Goal: Task Accomplishment & Management: Manage account settings

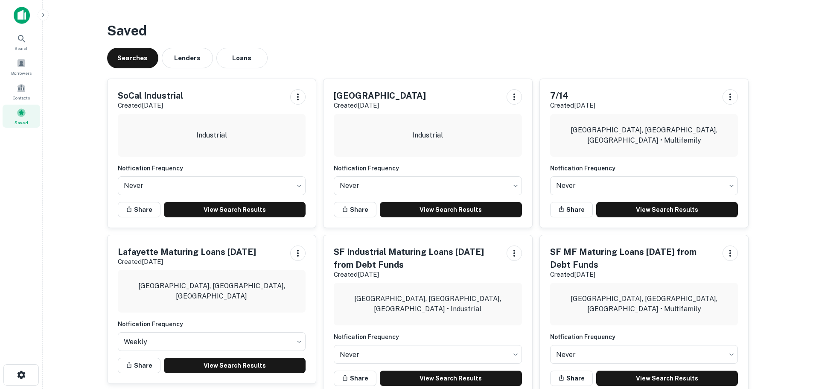
click at [382, 40] on h3 "Saved" at bounding box center [428, 30] width 642 height 20
click at [213, 213] on link "View Search Results" at bounding box center [235, 209] width 142 height 15
click at [15, 58] on div "Borrowers" at bounding box center [22, 66] width 38 height 23
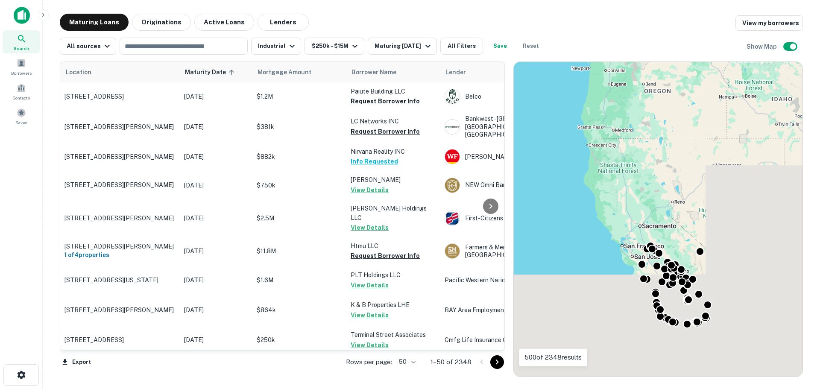
drag, startPoint x: 754, startPoint y: 314, endPoint x: 718, endPoint y: 263, distance: 61.6
click at [718, 263] on div "To navigate the map with touch gestures double-tap and hold your finger on the …" at bounding box center [658, 219] width 289 height 315
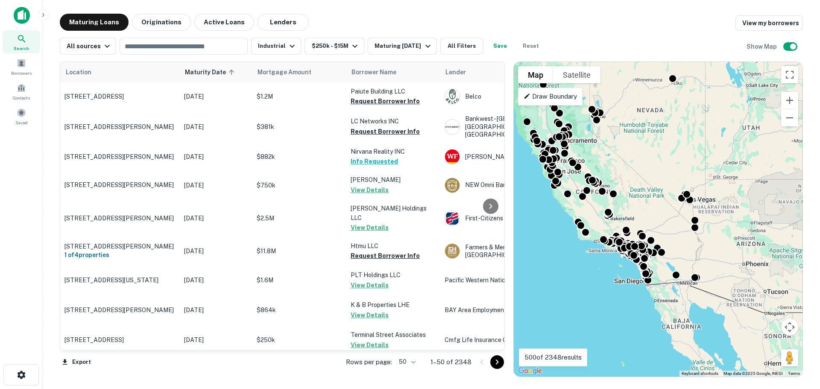
drag, startPoint x: 718, startPoint y: 282, endPoint x: 639, endPoint y: 196, distance: 116.6
click at [639, 196] on div "To activate drag with keyboard, press Alt + Enter. Once in keyboard drag state,…" at bounding box center [658, 219] width 289 height 315
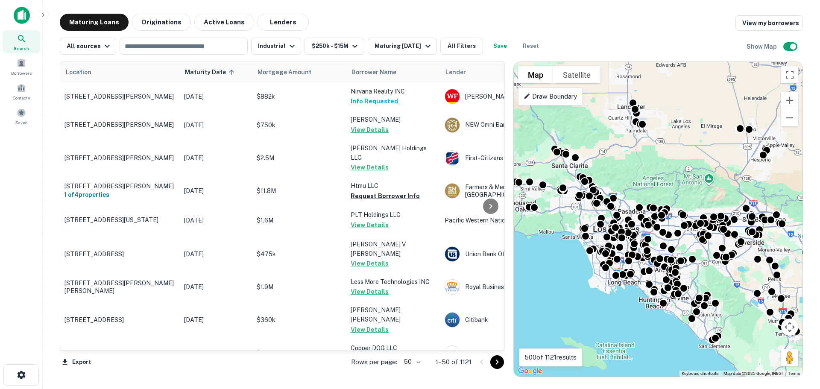
click at [421, 363] on body "Search Borrowers Contacts Saved Maturing Loans Originations Active Loans Lender…" at bounding box center [410, 194] width 820 height 389
click at [416, 371] on li "100" at bounding box center [412, 370] width 25 height 15
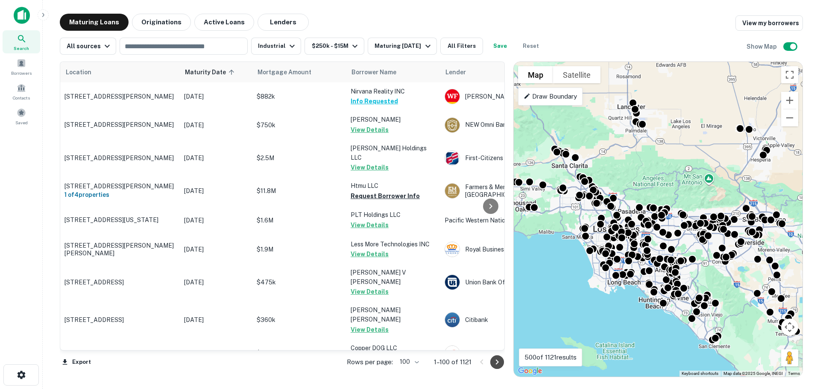
click at [495, 367] on icon "Go to next page" at bounding box center [497, 362] width 10 height 10
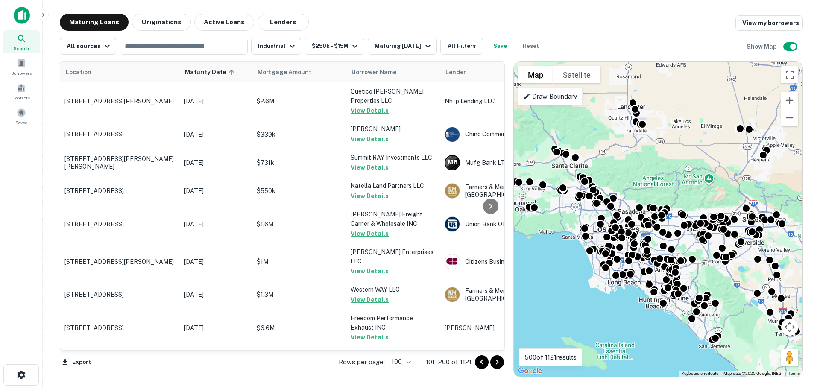
click at [496, 362] on icon "Go to next page" at bounding box center [497, 362] width 10 height 10
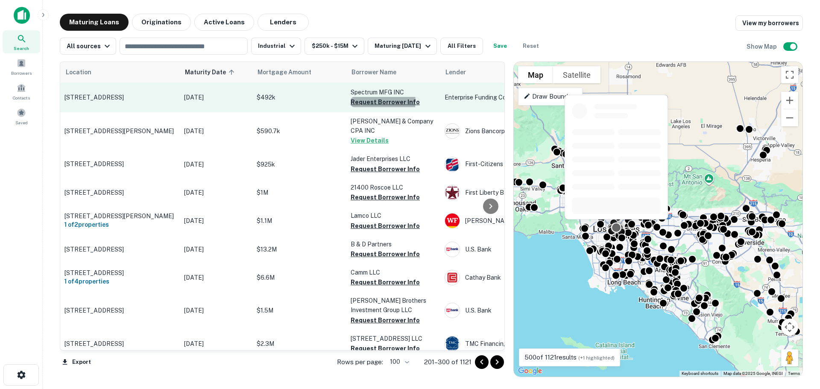
click at [377, 101] on button "Request Borrower Info" at bounding box center [384, 102] width 69 height 10
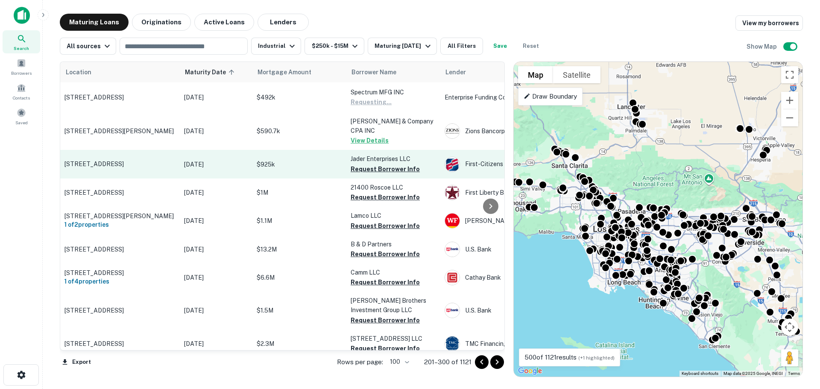
click at [378, 169] on button "Request Borrower Info" at bounding box center [384, 169] width 69 height 10
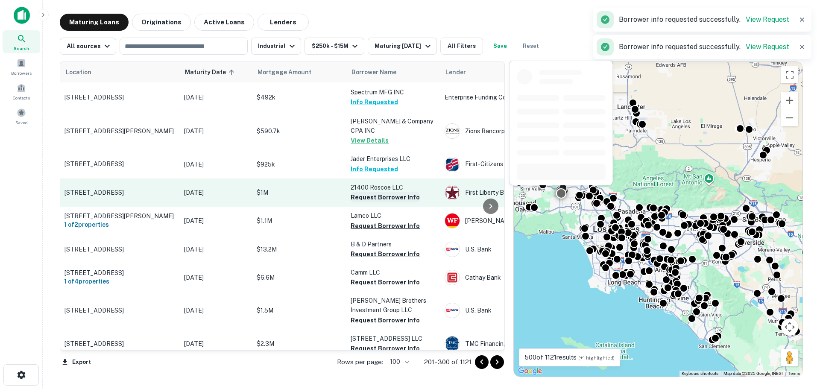
click at [372, 196] on button "Request Borrower Info" at bounding box center [384, 197] width 69 height 10
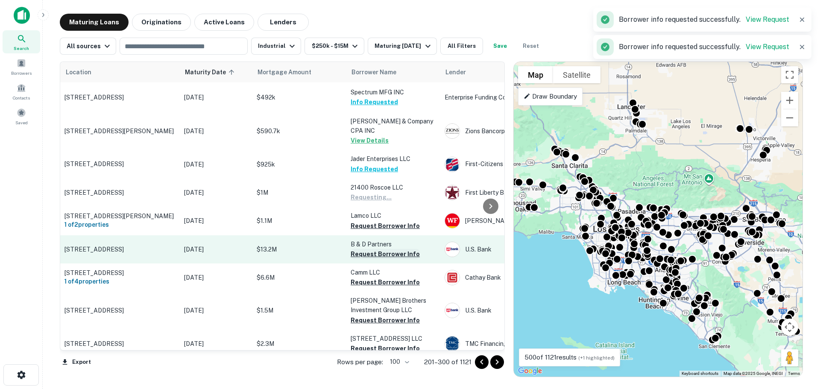
click at [366, 255] on button "Request Borrower Info" at bounding box center [384, 254] width 69 height 10
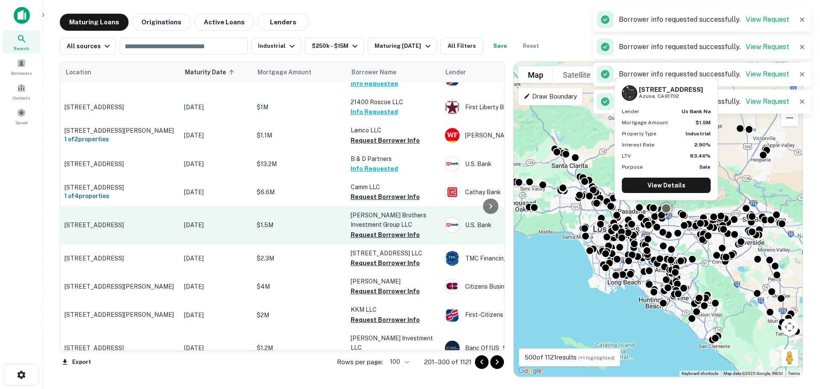
scroll to position [171, 0]
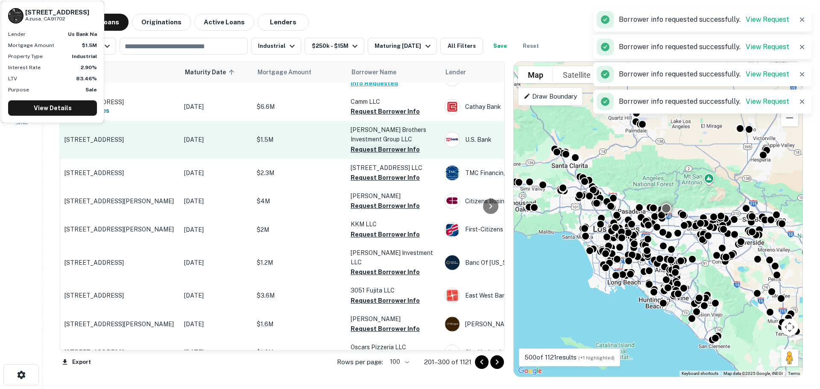
click at [386, 155] on button "Request Borrower Info" at bounding box center [384, 149] width 69 height 10
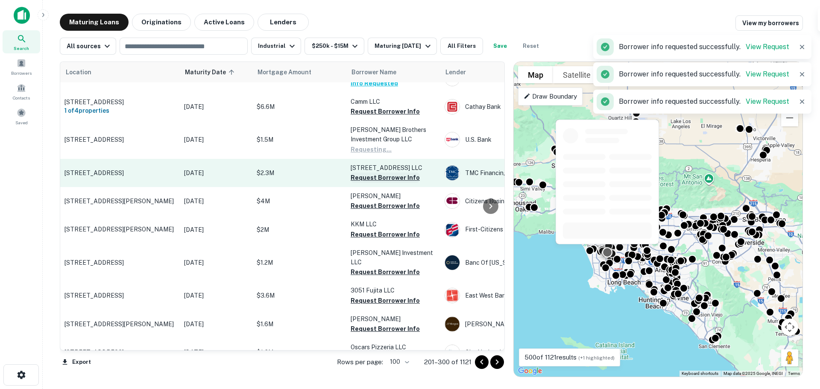
click at [386, 181] on button "Request Borrower Info" at bounding box center [384, 177] width 69 height 10
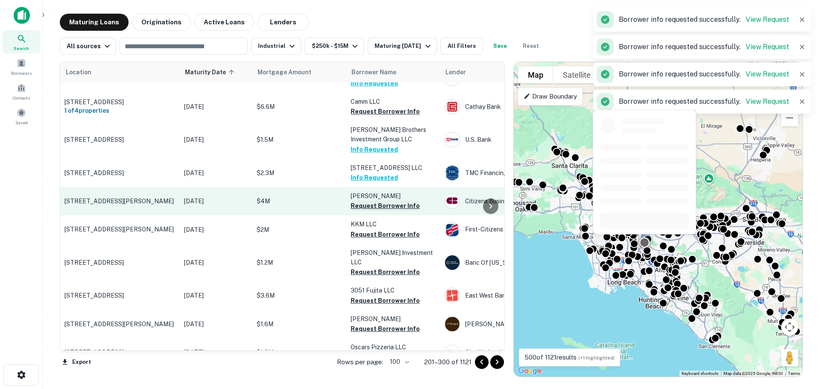
click at [380, 210] on button "Request Borrower Info" at bounding box center [384, 206] width 69 height 10
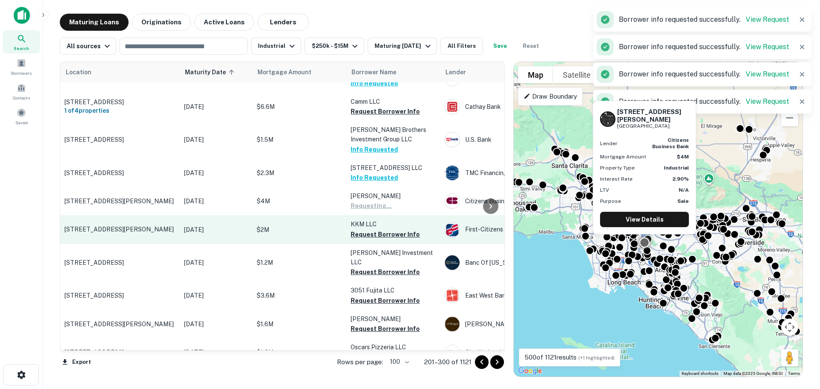
click at [379, 239] on button "Request Borrower Info" at bounding box center [384, 234] width 69 height 10
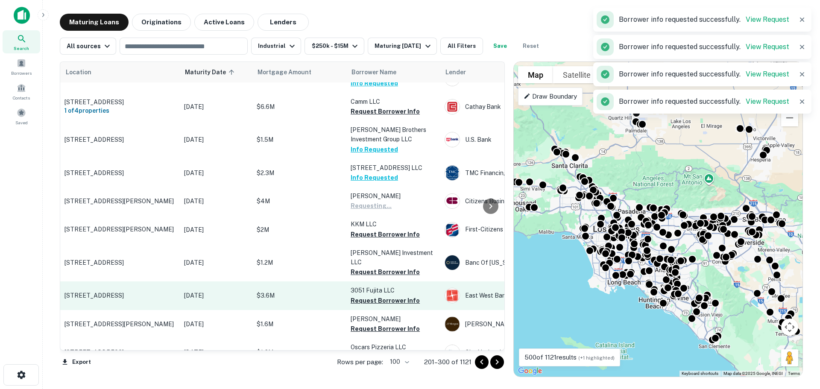
click at [379, 268] on button "Request Borrower Info" at bounding box center [384, 272] width 69 height 10
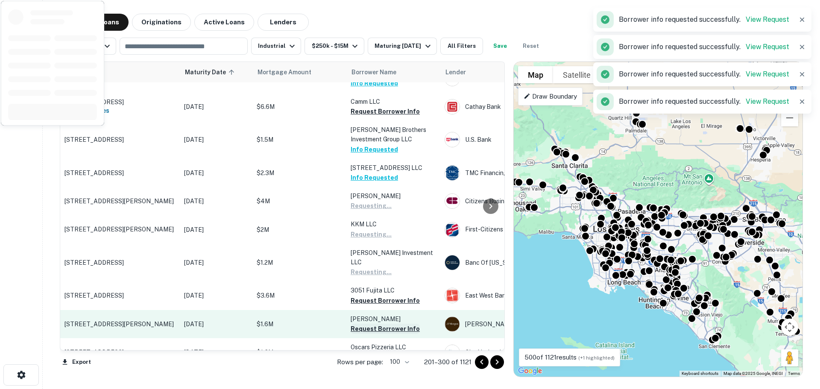
drag, startPoint x: 379, startPoint y: 294, endPoint x: 381, endPoint y: 323, distance: 29.5
click at [379, 295] on button "Request Borrower Info" at bounding box center [384, 300] width 69 height 10
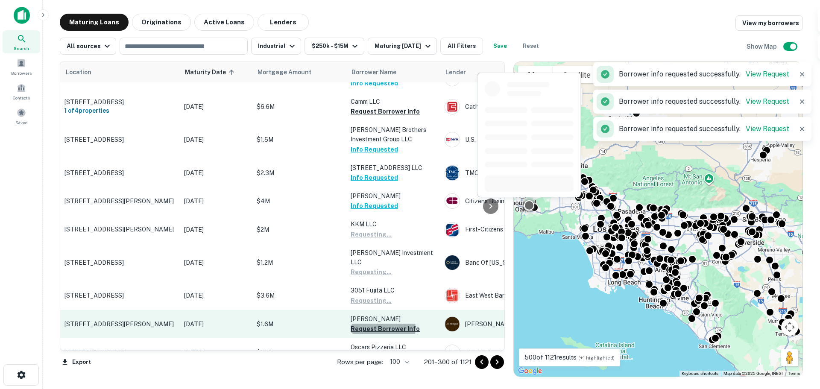
click at [381, 324] on button "Request Borrower Info" at bounding box center [384, 329] width 69 height 10
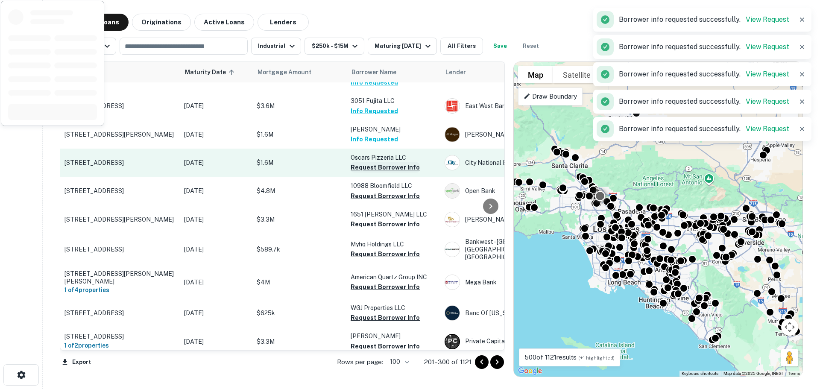
scroll to position [342, 0]
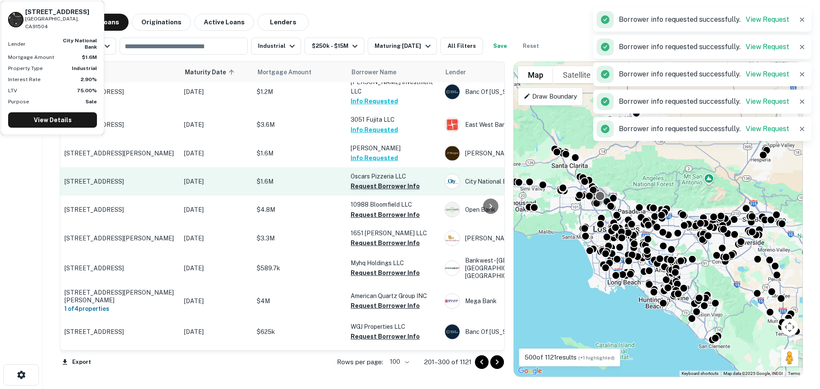
click at [386, 181] on button "Request Borrower Info" at bounding box center [384, 186] width 69 height 10
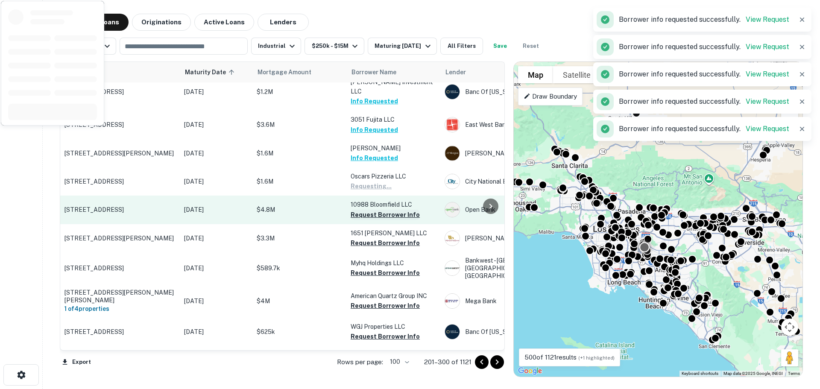
click at [384, 210] on button "Request Borrower Info" at bounding box center [384, 215] width 69 height 10
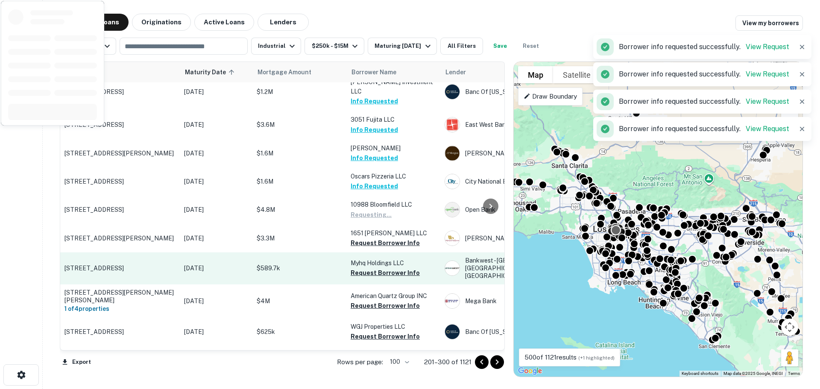
click at [381, 238] on button "Request Borrower Info" at bounding box center [384, 243] width 69 height 10
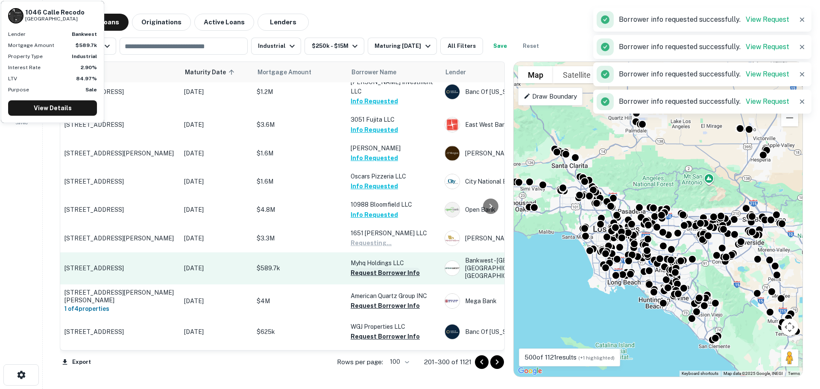
click at [385, 269] on button "Request Borrower Info" at bounding box center [384, 273] width 69 height 10
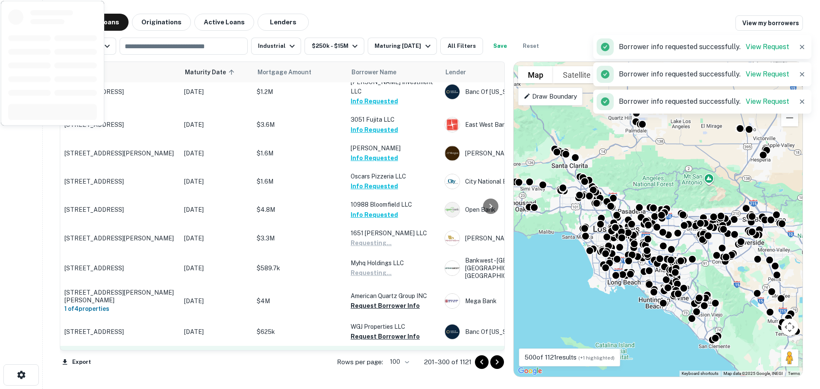
scroll to position [427, 0]
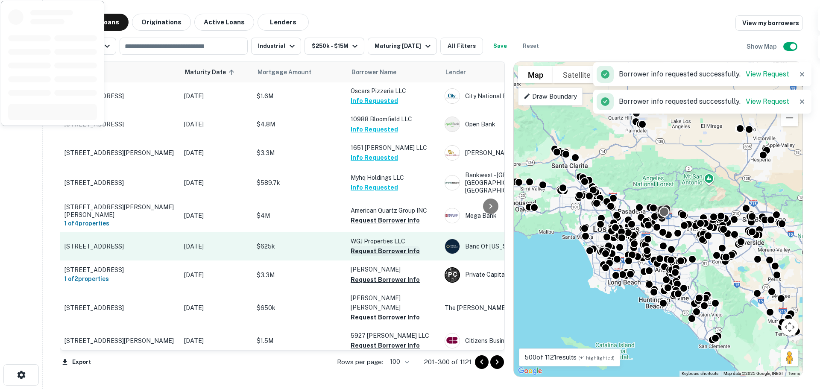
click at [385, 246] on button "Request Borrower Info" at bounding box center [384, 251] width 69 height 10
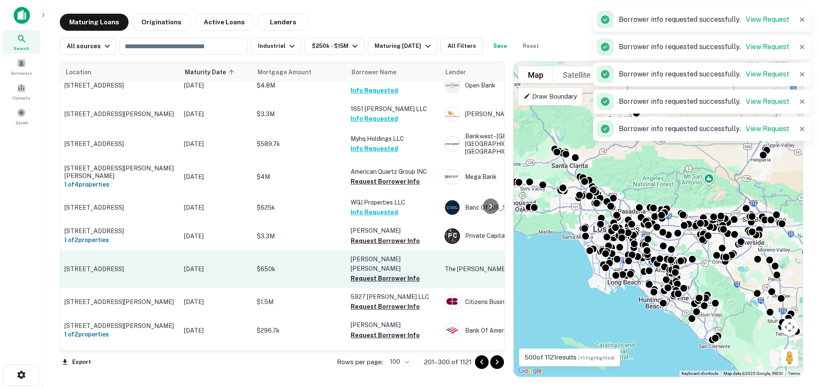
scroll to position [512, 0]
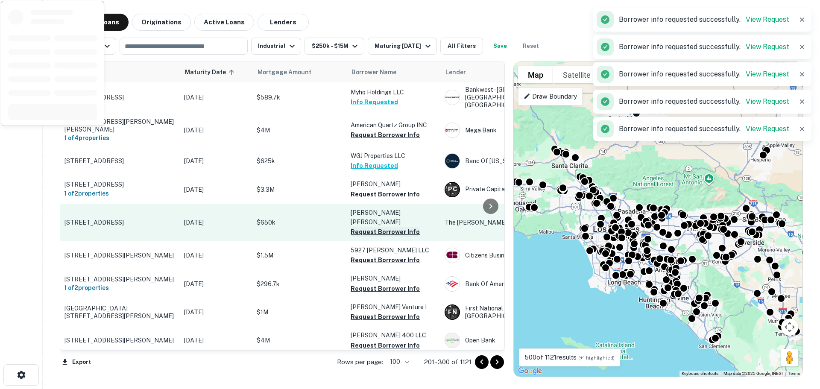
click at [379, 227] on button "Request Borrower Info" at bounding box center [384, 232] width 69 height 10
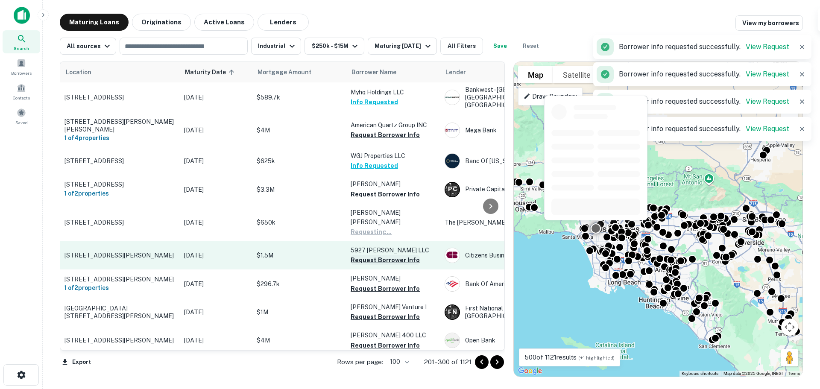
click at [378, 255] on button "Request Borrower Info" at bounding box center [384, 260] width 69 height 10
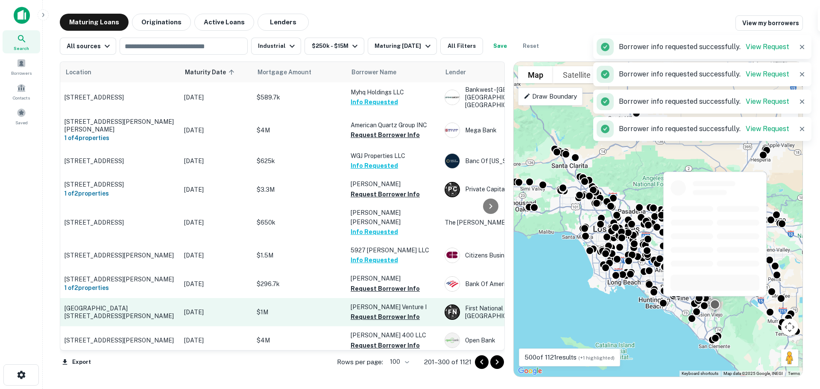
scroll to position [598, 0]
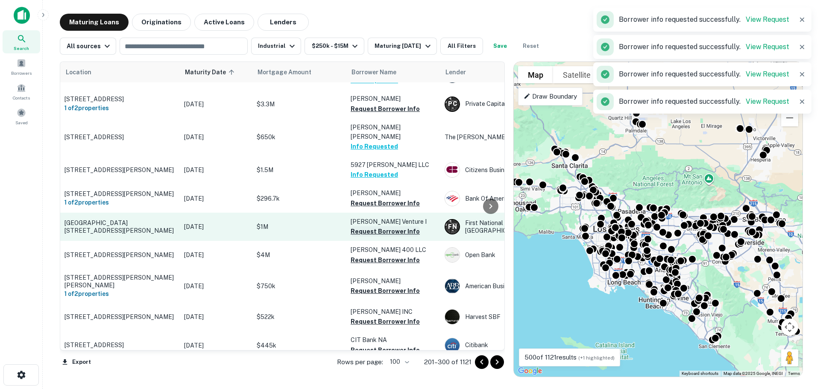
click at [377, 226] on button "Request Borrower Info" at bounding box center [384, 231] width 69 height 10
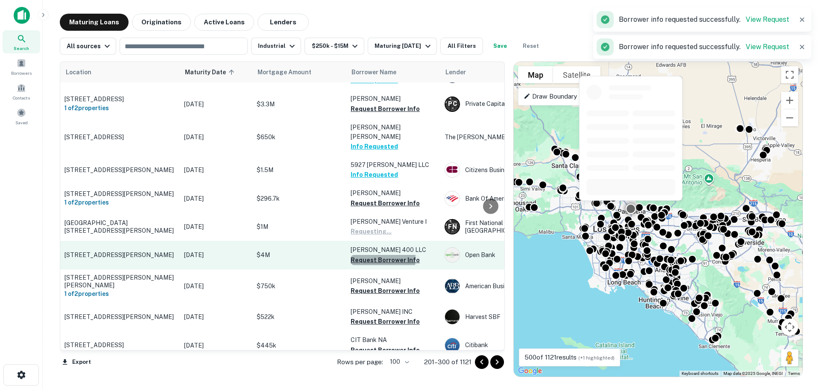
click at [374, 255] on button "Request Borrower Info" at bounding box center [384, 260] width 69 height 10
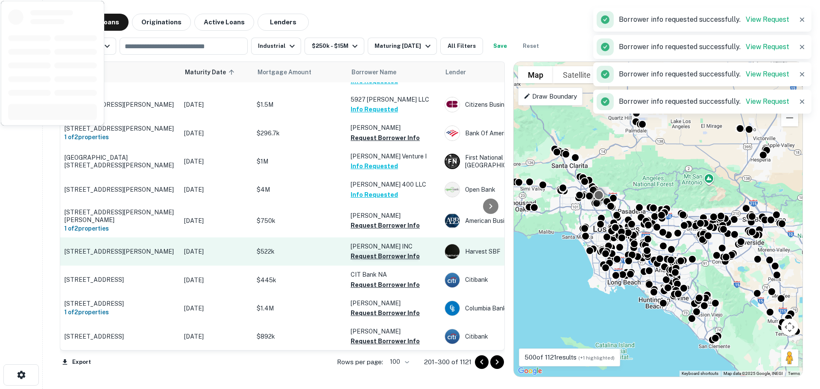
scroll to position [683, 0]
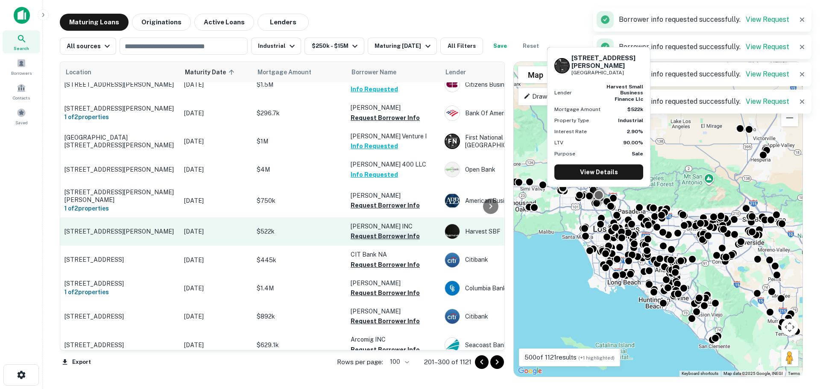
click at [376, 231] on button "Request Borrower Info" at bounding box center [384, 236] width 69 height 10
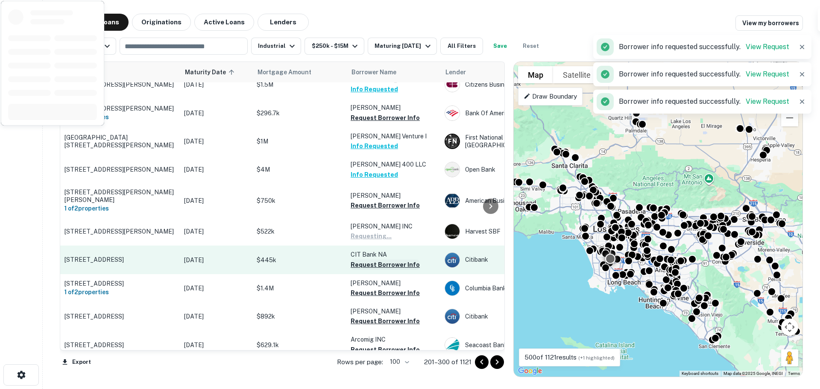
click at [375, 260] on button "Request Borrower Info" at bounding box center [384, 265] width 69 height 10
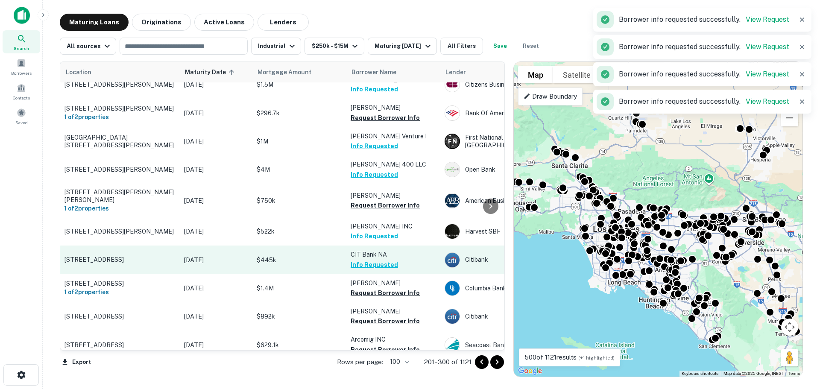
scroll to position [768, 0]
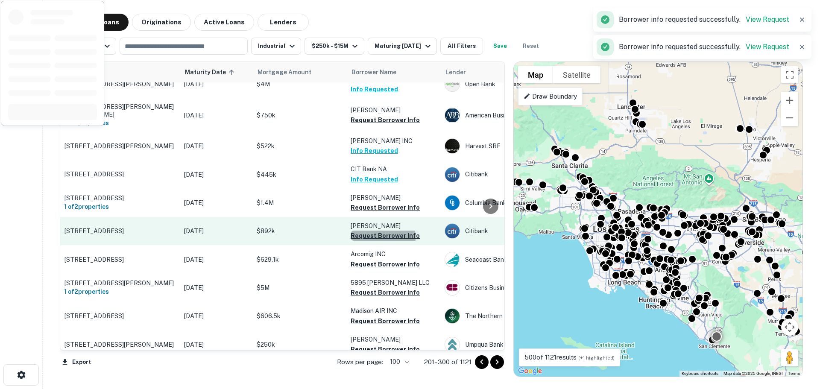
click at [374, 231] on button "Request Borrower Info" at bounding box center [384, 236] width 69 height 10
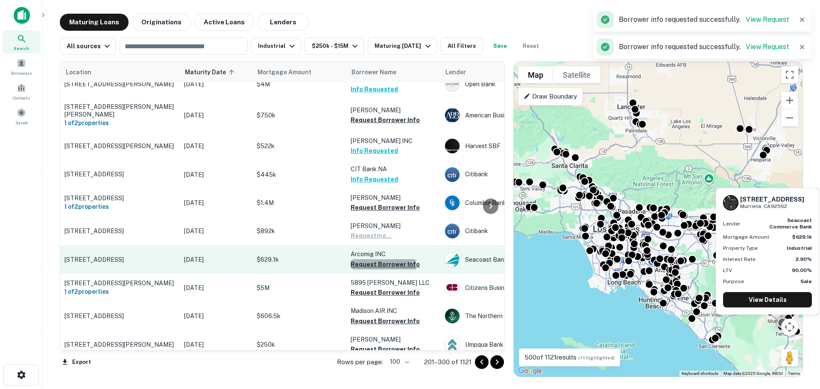
click at [378, 259] on button "Request Borrower Info" at bounding box center [384, 264] width 69 height 10
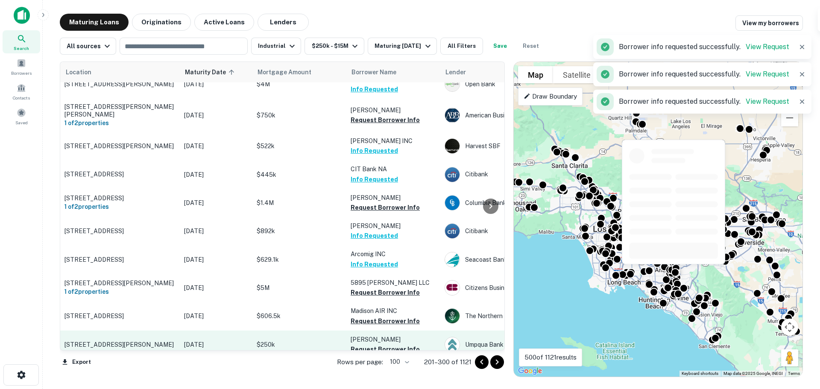
scroll to position [854, 0]
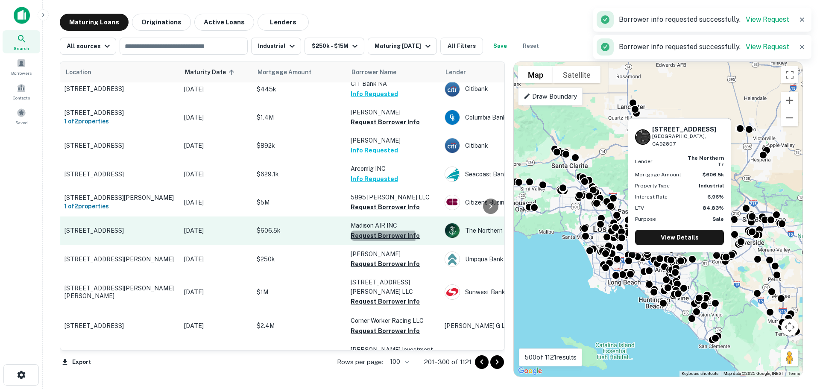
click at [380, 231] on button "Request Borrower Info" at bounding box center [384, 236] width 69 height 10
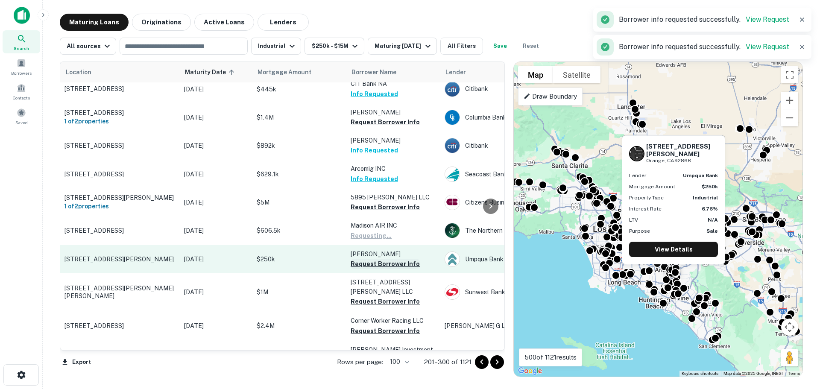
click at [377, 259] on button "Request Borrower Info" at bounding box center [384, 264] width 69 height 10
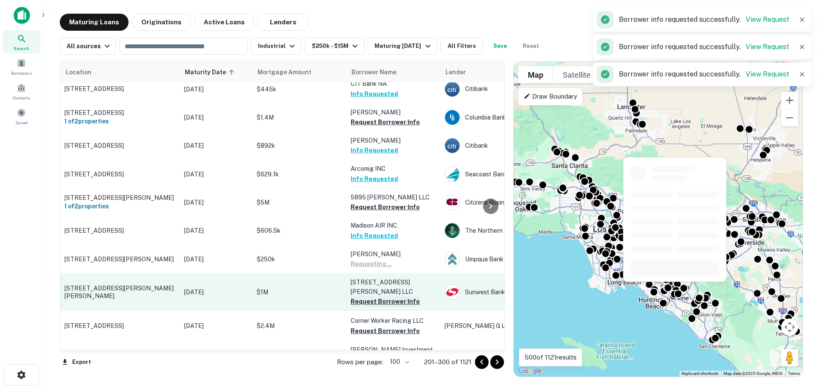
click at [379, 296] on button "Request Borrower Info" at bounding box center [384, 301] width 69 height 10
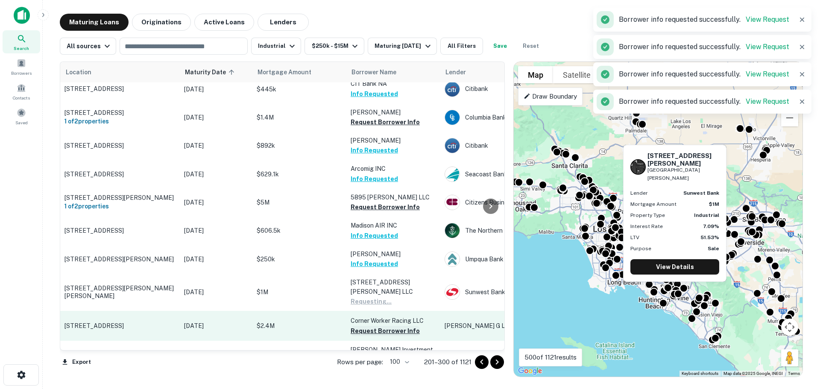
click at [381, 326] on button "Request Borrower Info" at bounding box center [384, 331] width 69 height 10
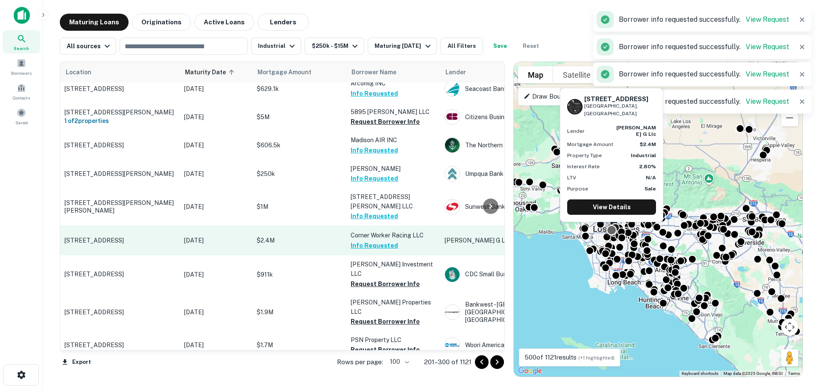
scroll to position [1025, 0]
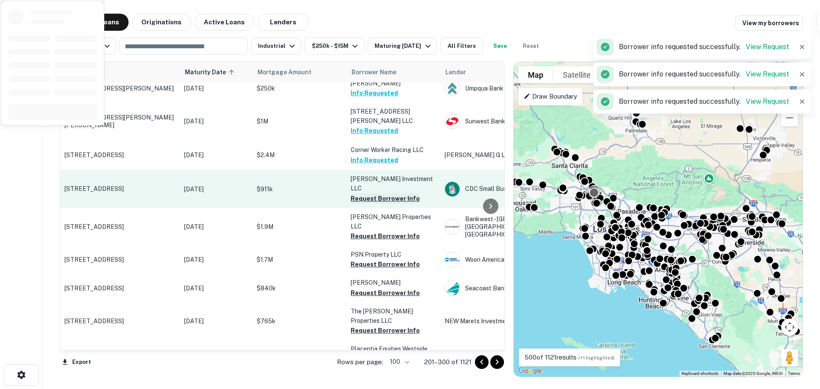
click at [374, 193] on button "Request Borrower Info" at bounding box center [384, 198] width 69 height 10
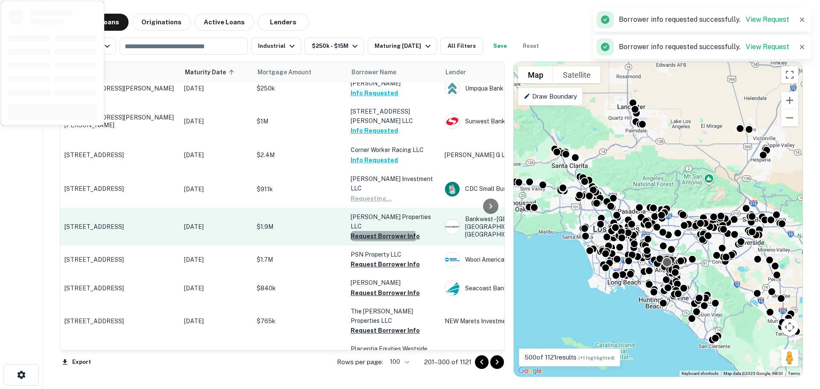
click at [372, 231] on button "Request Borrower Info" at bounding box center [384, 236] width 69 height 10
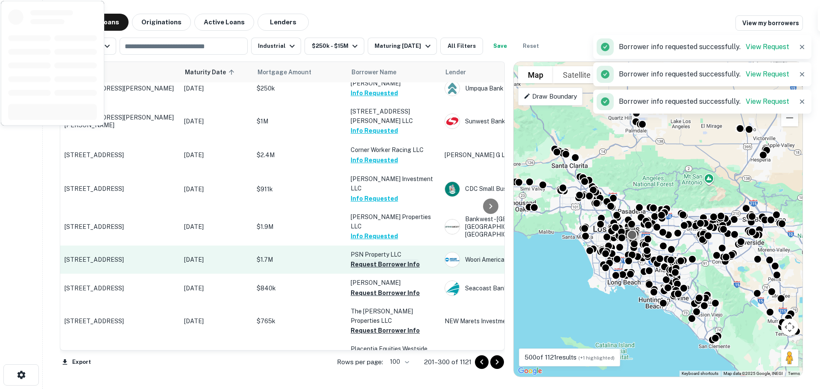
click at [376, 259] on button "Request Borrower Info" at bounding box center [384, 264] width 69 height 10
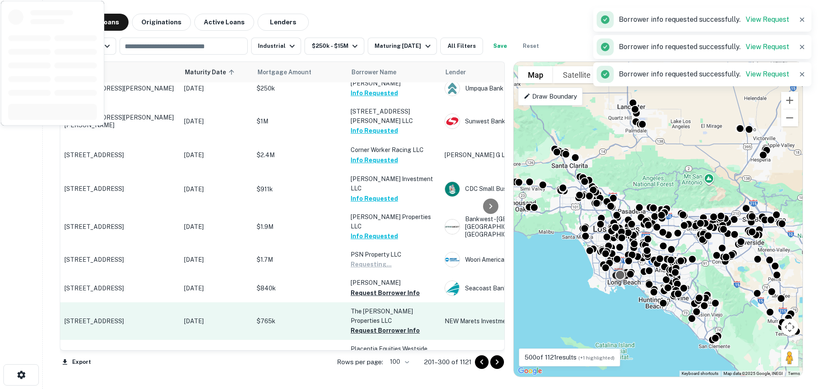
click at [375, 288] on button "Request Borrower Info" at bounding box center [384, 293] width 69 height 10
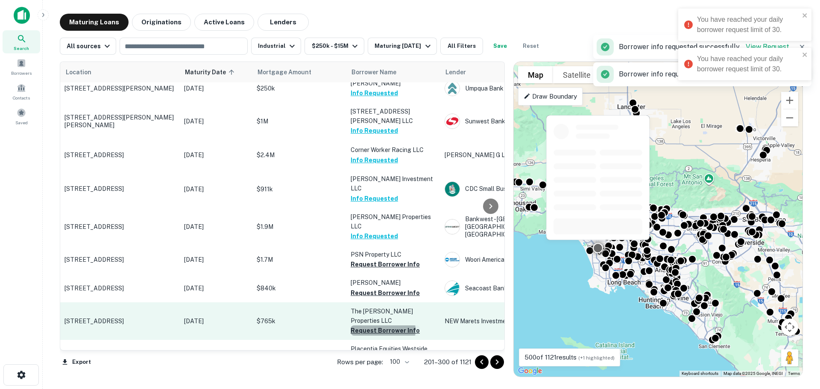
click at [379, 325] on button "Request Borrower Info" at bounding box center [384, 330] width 69 height 10
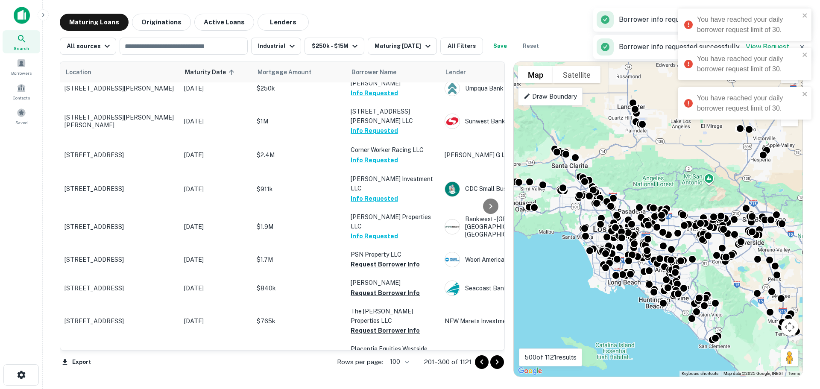
scroll to position [1110, 0]
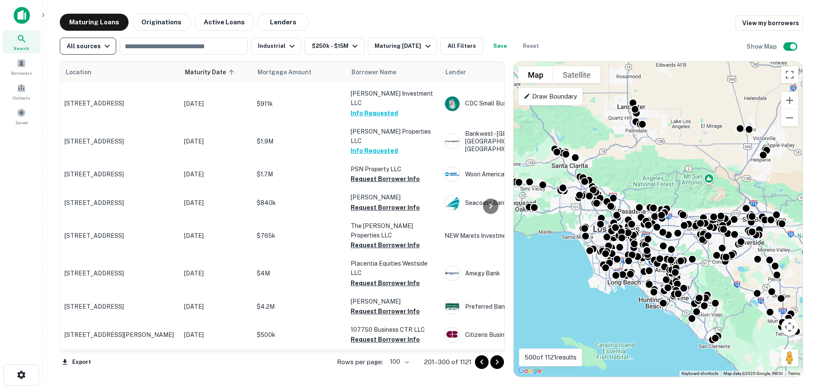
click at [93, 47] on div "All sources" at bounding box center [90, 46] width 46 height 10
click at [86, 44] on div at bounding box center [410, 194] width 820 height 389
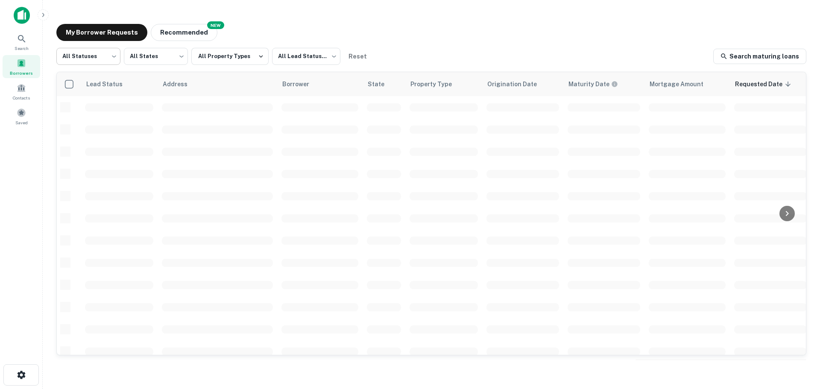
click at [94, 58] on body "Search Borrowers Contacts Saved My Borrower Requests NEW Recommended All Status…" at bounding box center [410, 194] width 820 height 389
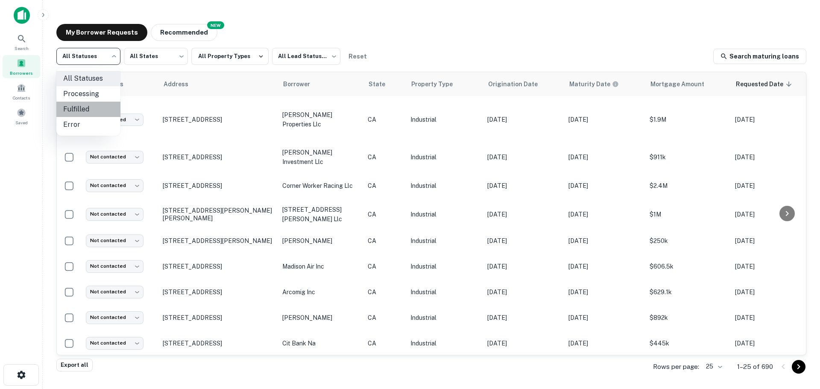
click at [94, 109] on li "Fulfilled" at bounding box center [88, 109] width 64 height 15
type input "*********"
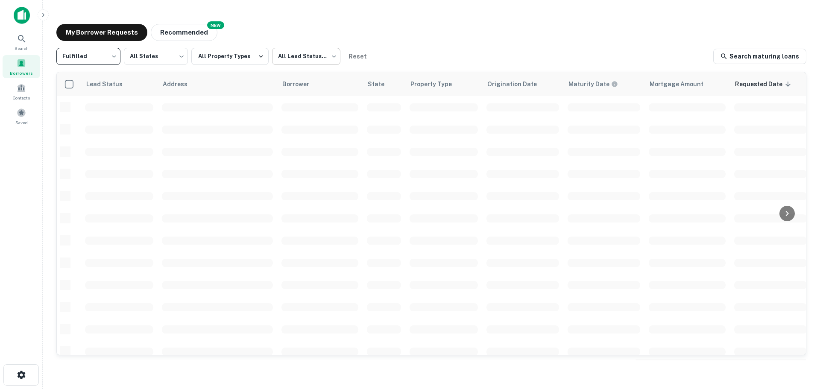
click at [290, 55] on body "Search Borrowers Contacts Saved My Borrower Requests NEW Recommended Fulfilled …" at bounding box center [410, 194] width 820 height 389
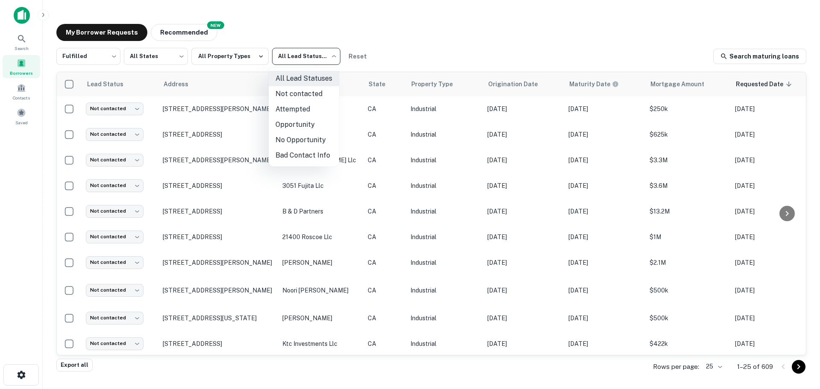
click at [305, 96] on li "Not contacted" at bounding box center [304, 93] width 70 height 15
type input "****"
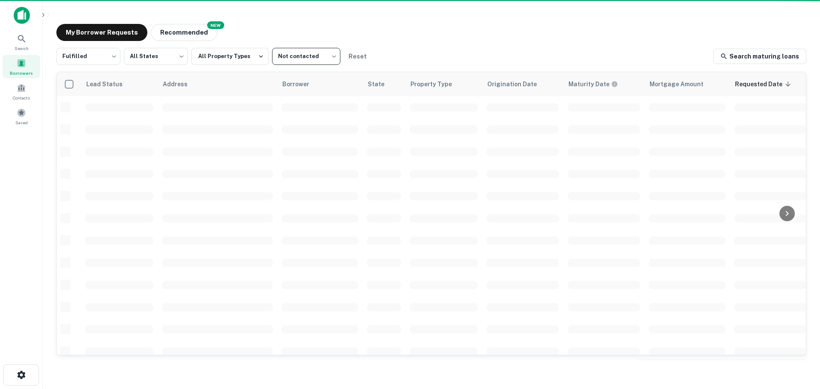
click at [422, 39] on div "My Borrower Requests NEW Recommended" at bounding box center [431, 32] width 750 height 17
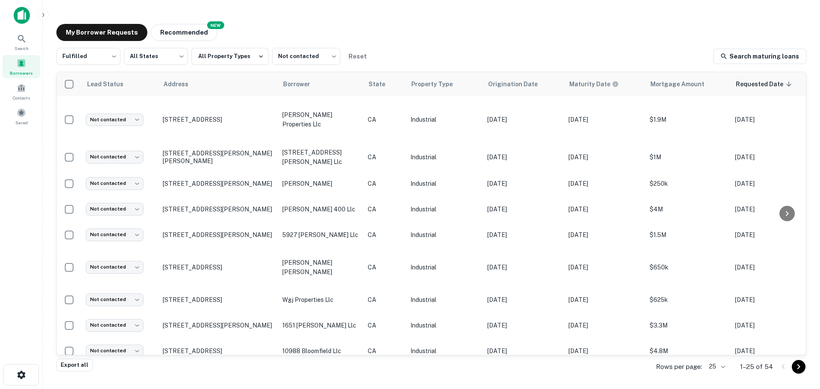
click at [461, 48] on div "Fulfilled ********* ​ All States *** ​ All Property Types Not contacted **** ​ …" at bounding box center [431, 56] width 750 height 17
drag, startPoint x: 438, startPoint y: 33, endPoint x: 377, endPoint y: 44, distance: 62.0
click at [438, 33] on div "My Borrower Requests NEW Recommended" at bounding box center [431, 32] width 750 height 17
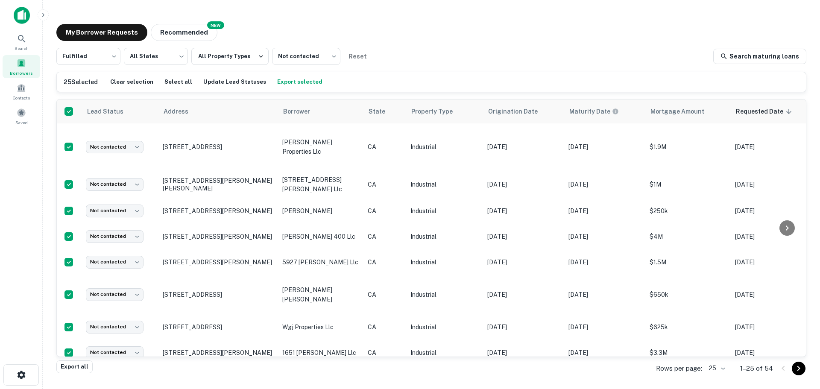
click at [721, 370] on body "Search Borrowers Contacts Saved My Borrower Requests NEW Recommended Fulfilled …" at bounding box center [410, 194] width 820 height 389
click at [722, 369] on li "1000" at bounding box center [717, 370] width 29 height 15
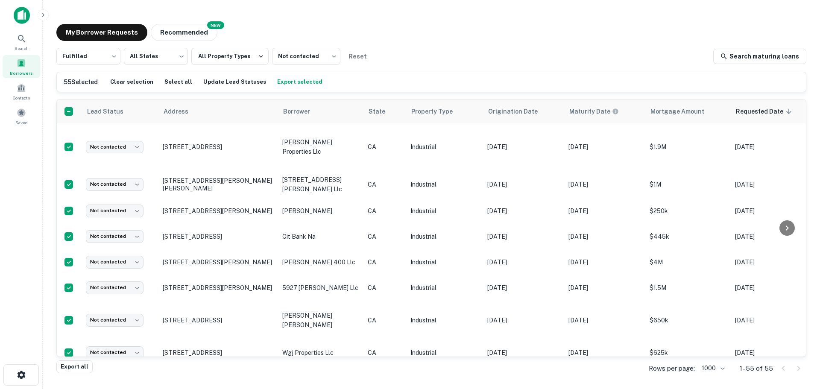
click at [288, 81] on button "Export selected" at bounding box center [300, 82] width 50 height 13
drag, startPoint x: 534, startPoint y: 20, endPoint x: 450, endPoint y: 37, distance: 85.8
click at [533, 21] on div "My Borrower Requests NEW Recommended Fulfilled ********* ​ All States *** ​ All…" at bounding box center [431, 192] width 763 height 350
click at [289, 84] on button "Export selected" at bounding box center [300, 82] width 50 height 13
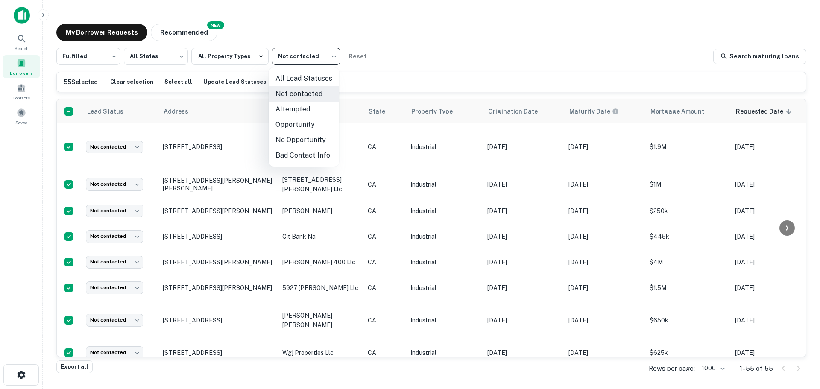
click at [303, 58] on body "Search Borrowers Contacts Saved My Borrower Requests NEW Recommended Fulfilled …" at bounding box center [410, 194] width 820 height 389
click at [303, 111] on li "Attempted" at bounding box center [304, 109] width 70 height 15
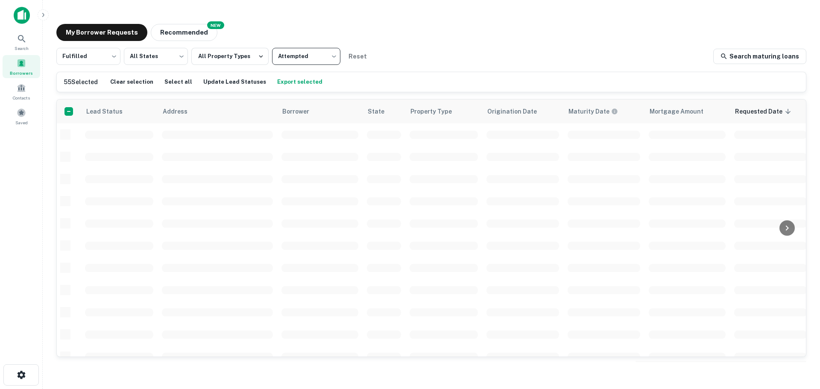
click at [446, 48] on div "Fulfilled ********* ​ All States *** ​ All Property Types Attempted ********* ​…" at bounding box center [431, 56] width 750 height 17
click at [298, 51] on body "Search Borrowers Contacts Saved My Borrower Requests NEW Recommended Fulfilled …" at bounding box center [410, 194] width 820 height 389
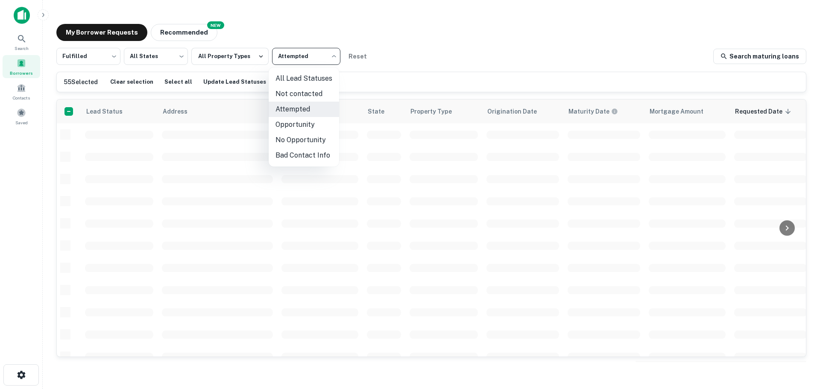
click at [296, 91] on li "Not contacted" at bounding box center [304, 93] width 70 height 15
type input "****"
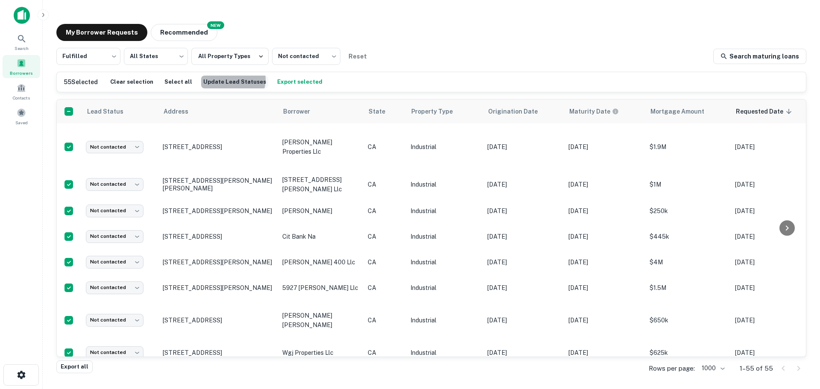
click at [226, 79] on button "Update Lead Statuses" at bounding box center [234, 82] width 67 height 13
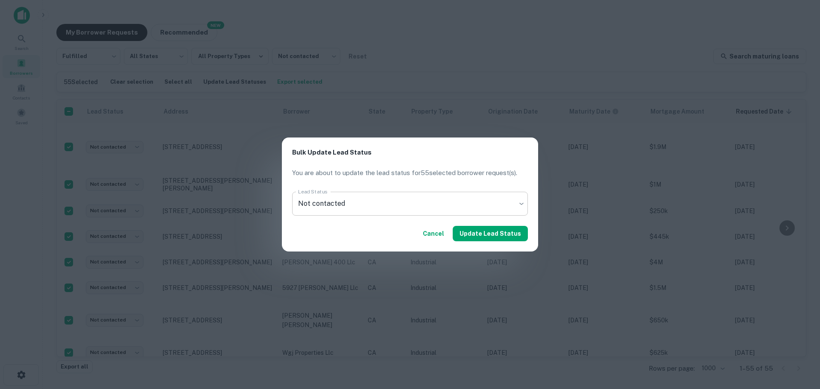
click at [369, 201] on body "Search Borrowers Contacts Saved My Borrower Requests NEW Recommended Fulfilled …" at bounding box center [410, 194] width 820 height 389
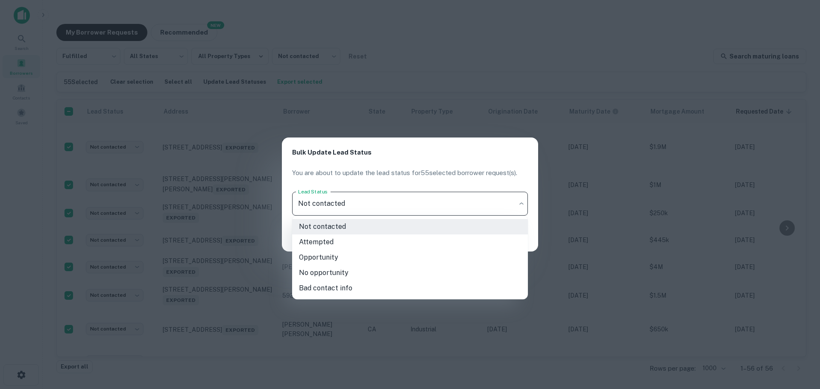
click at [324, 243] on li "Attempted" at bounding box center [410, 241] width 236 height 15
type input "*********"
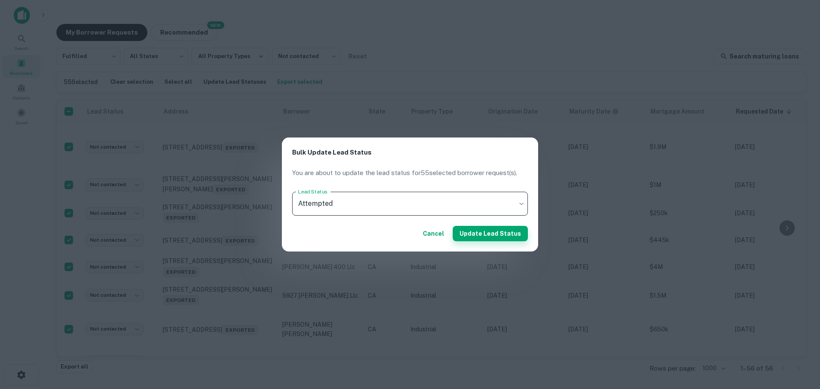
click at [491, 232] on button "Update Lead Status" at bounding box center [490, 233] width 75 height 15
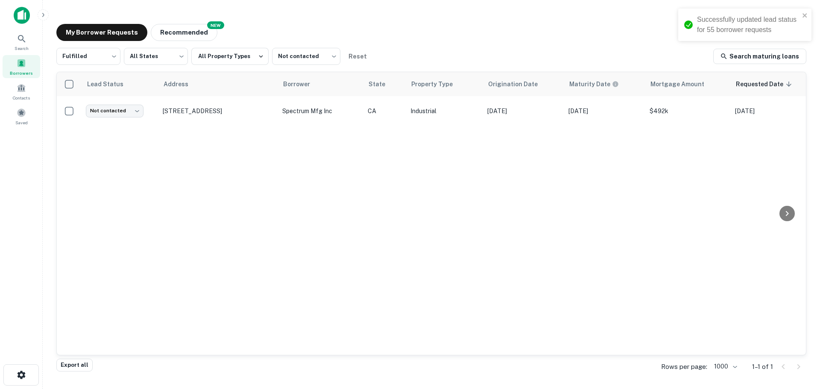
click at [338, 24] on div "My Borrower Requests NEW Recommended" at bounding box center [431, 32] width 750 height 17
click at [22, 41] on icon at bounding box center [22, 39] width 10 height 10
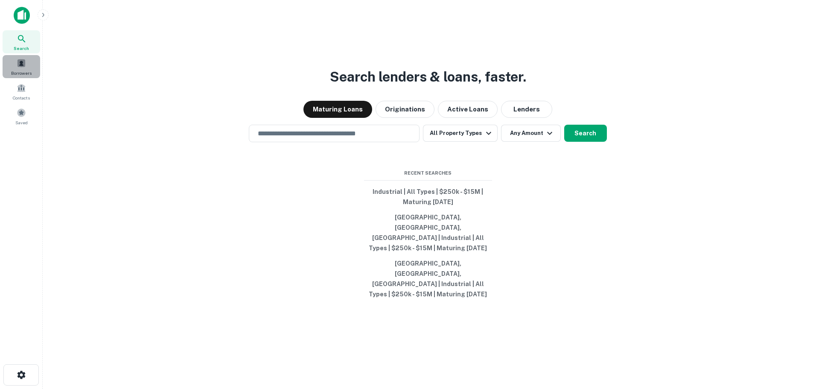
click at [23, 69] on div "Borrowers" at bounding box center [22, 66] width 38 height 23
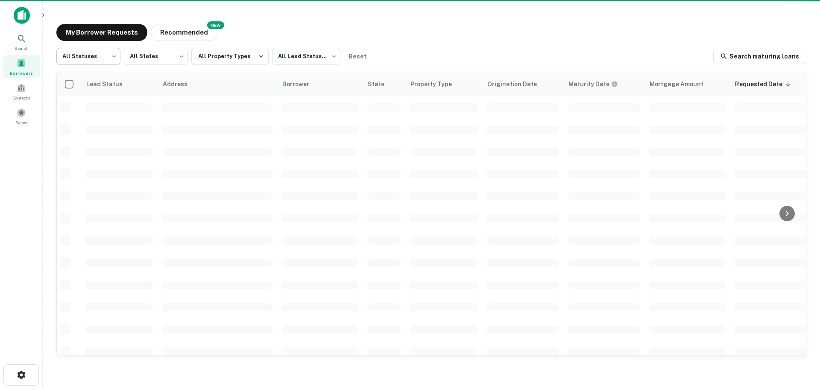
click at [96, 59] on body "Search Borrowers Contacts Saved My Borrower Requests NEW Recommended All Status…" at bounding box center [410, 194] width 820 height 389
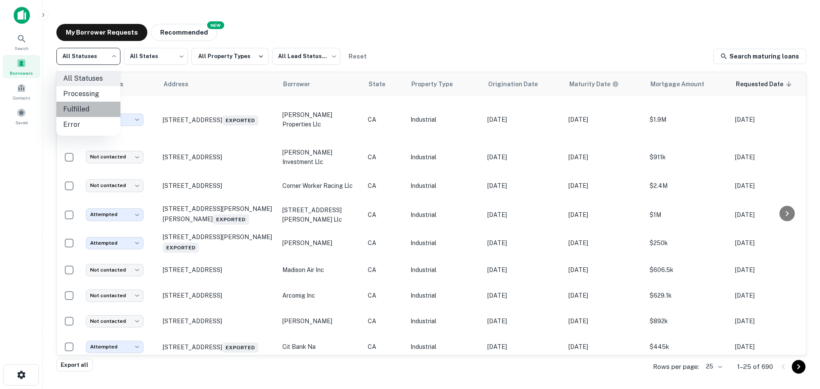
click at [79, 106] on li "Fulfilled" at bounding box center [88, 109] width 64 height 15
type input "*********"
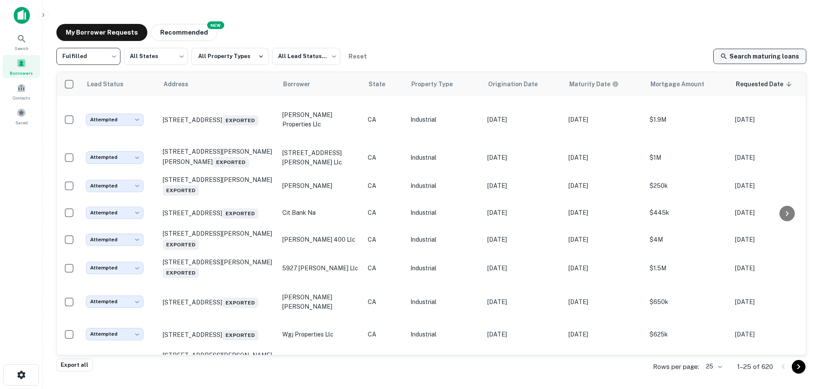
click at [774, 55] on link "Search maturing loans" at bounding box center [759, 56] width 93 height 15
